Goal: Information Seeking & Learning: Learn about a topic

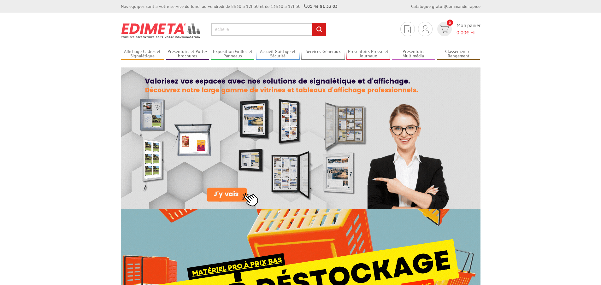
type input "echelle"
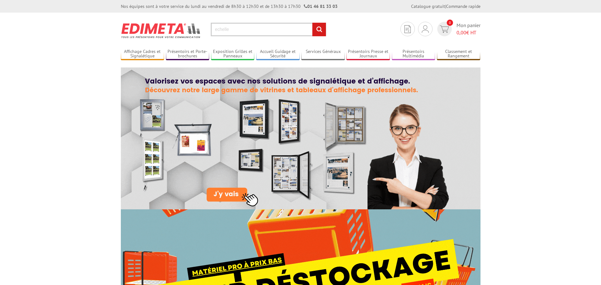
click at [312, 23] on input "rechercher" at bounding box center [319, 30] width 14 height 14
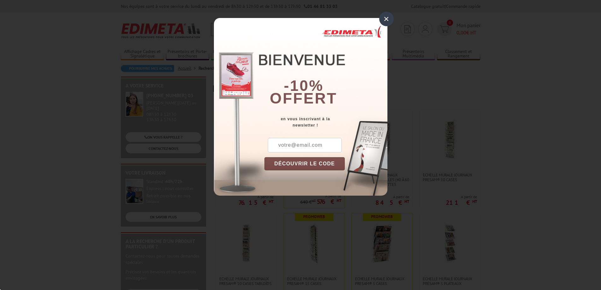
click at [381, 22] on div "×" at bounding box center [386, 19] width 15 height 15
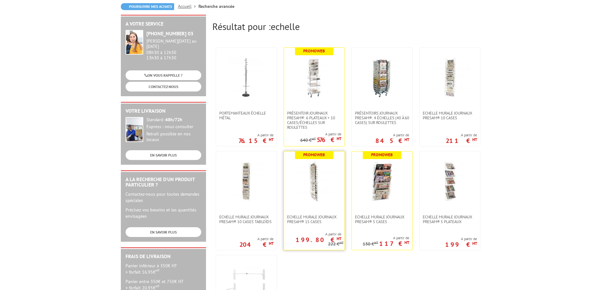
scroll to position [63, 0]
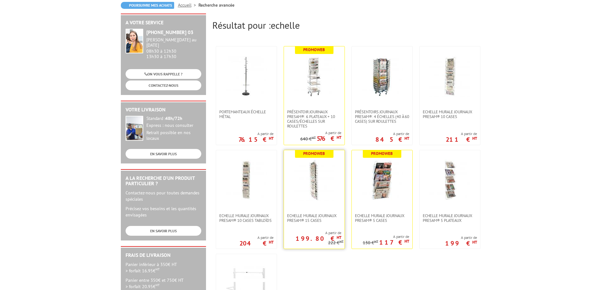
click at [315, 189] on img at bounding box center [314, 180] width 41 height 41
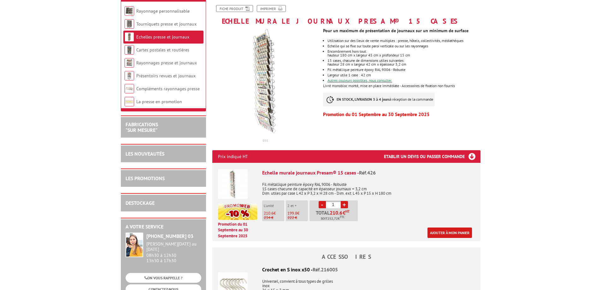
scroll to position [95, 0]
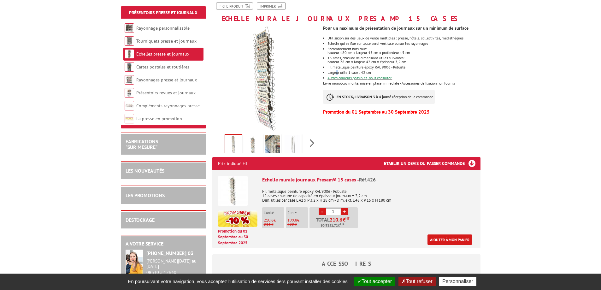
click at [338, 72] on li "Largeur utile 1 case : 42 cm" at bounding box center [404, 73] width 153 height 4
drag, startPoint x: 332, startPoint y: 53, endPoint x: 416, endPoint y: 52, distance: 83.9
click at [416, 52] on div "hauteur 180 cm x largeur 45 cm x profondeur 15 cm" at bounding box center [404, 53] width 153 height 4
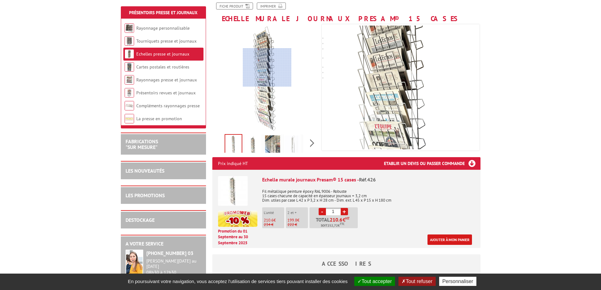
click at [267, 68] on div at bounding box center [267, 67] width 49 height 38
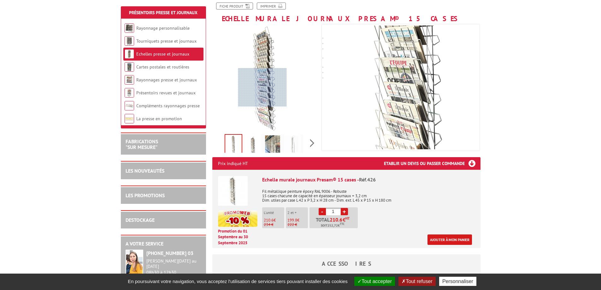
click at [263, 87] on div at bounding box center [262, 87] width 49 height 38
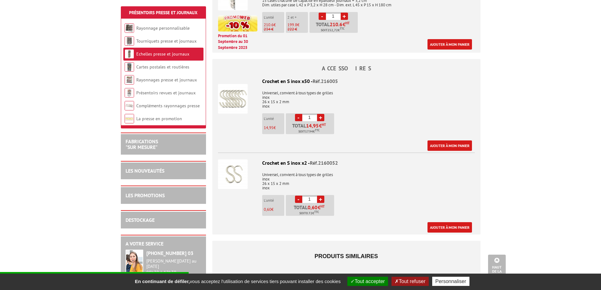
scroll to position [316, 0]
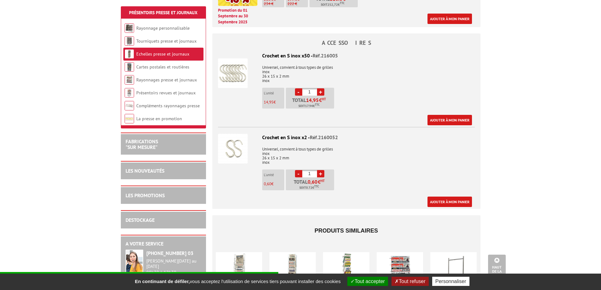
click at [503, 139] on body "Nos équipes sont à votre service du lundi au vendredi de 8h30 à 12h30 et de 13h…" at bounding box center [300, 102] width 601 height 836
